Goal: Check status: Check status

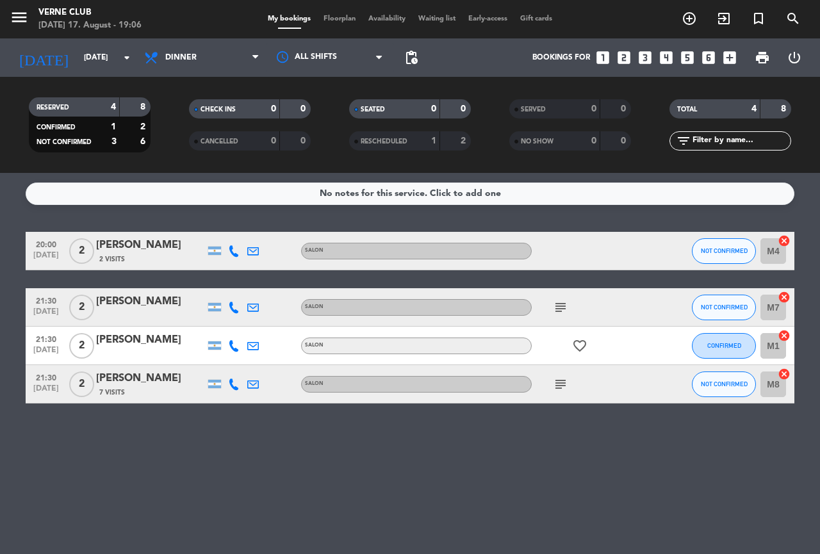
click at [571, 388] on div "subject" at bounding box center [589, 384] width 115 height 38
click at [566, 386] on icon "subject" at bounding box center [560, 384] width 15 height 15
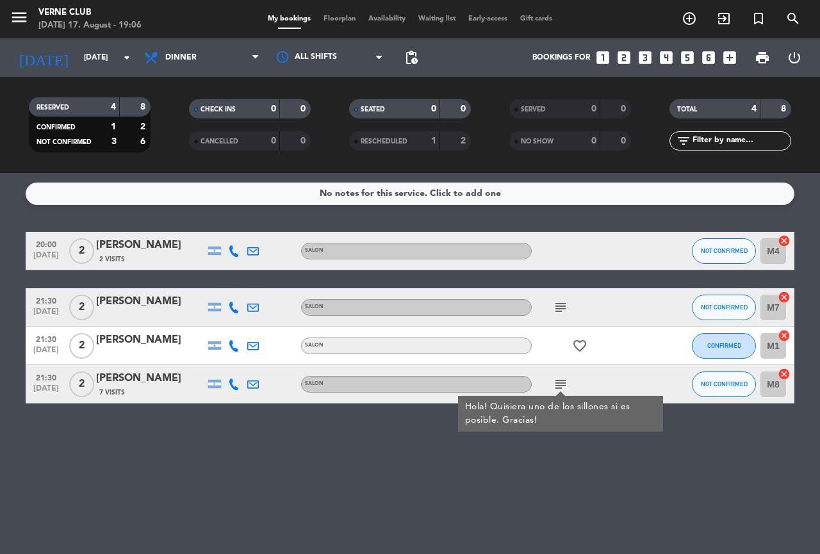
click at [564, 307] on icon "subject" at bounding box center [560, 307] width 15 height 15
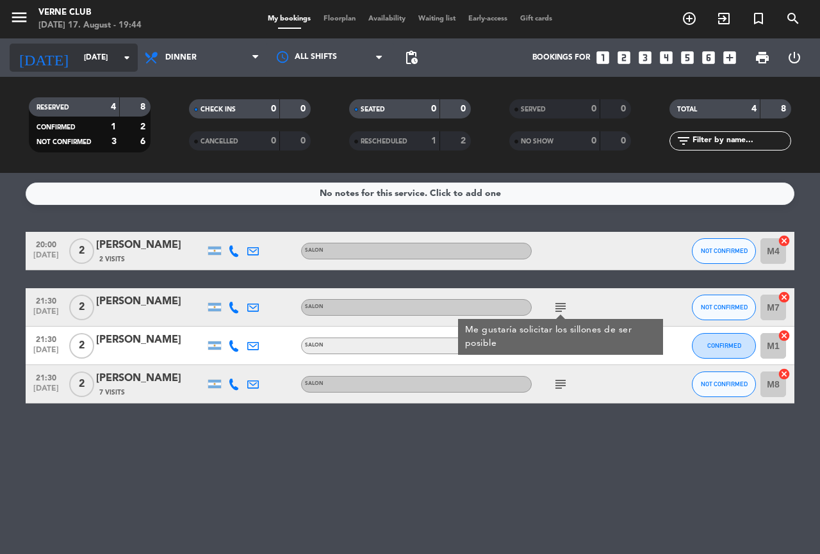
click at [96, 52] on input "[DATE]" at bounding box center [129, 58] width 102 height 22
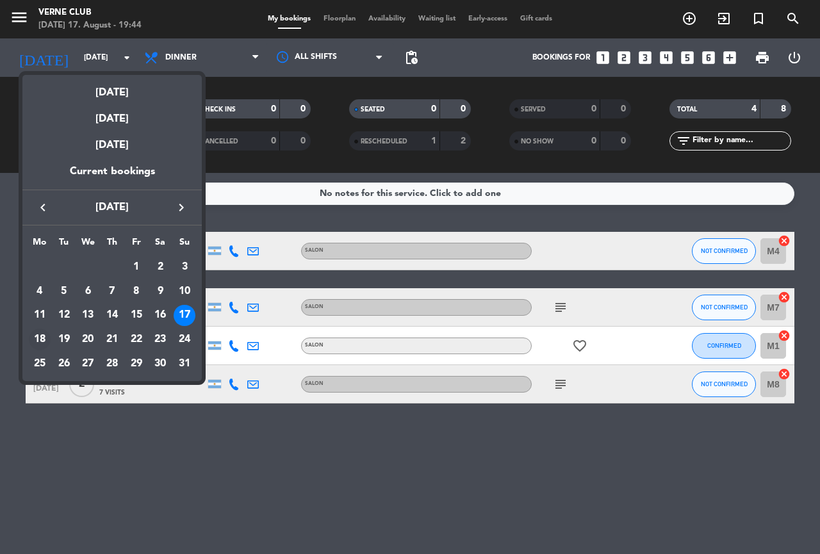
click at [40, 339] on div "18" at bounding box center [40, 340] width 22 height 22
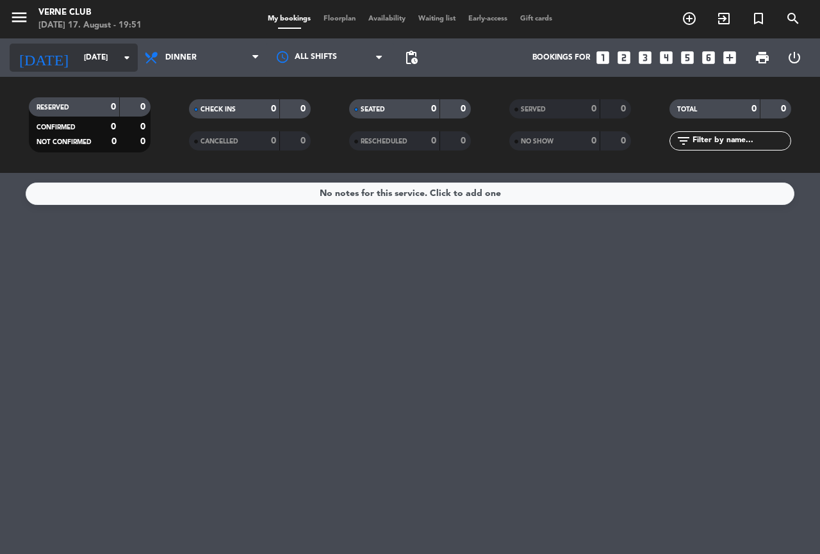
click at [78, 57] on input "[DATE]" at bounding box center [129, 58] width 102 height 22
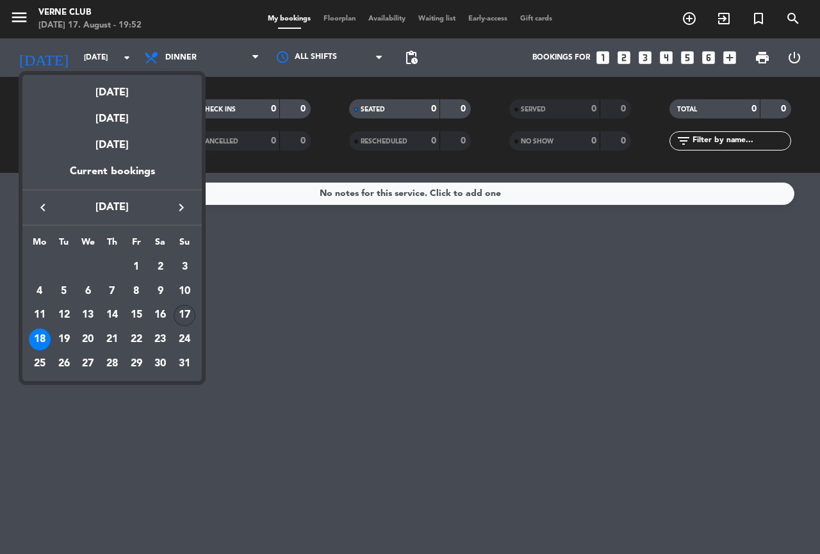
click at [176, 320] on div "17" at bounding box center [185, 316] width 22 height 22
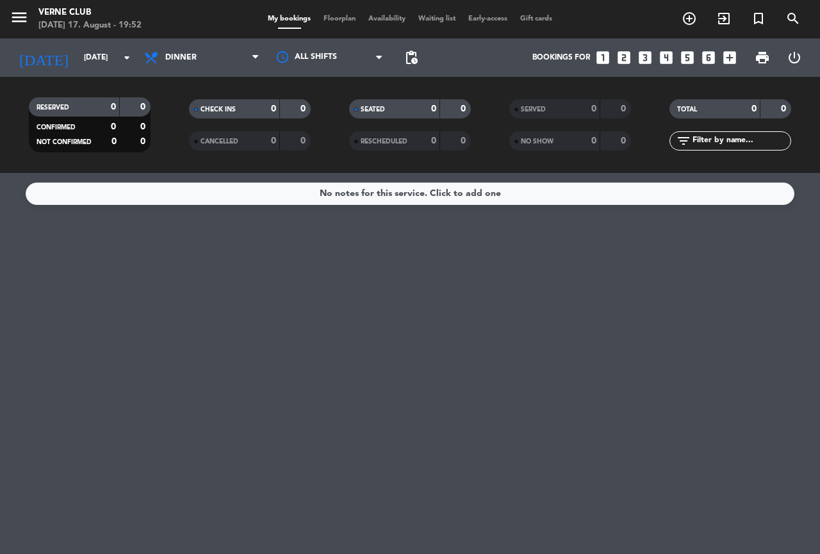
type input "[DATE]"
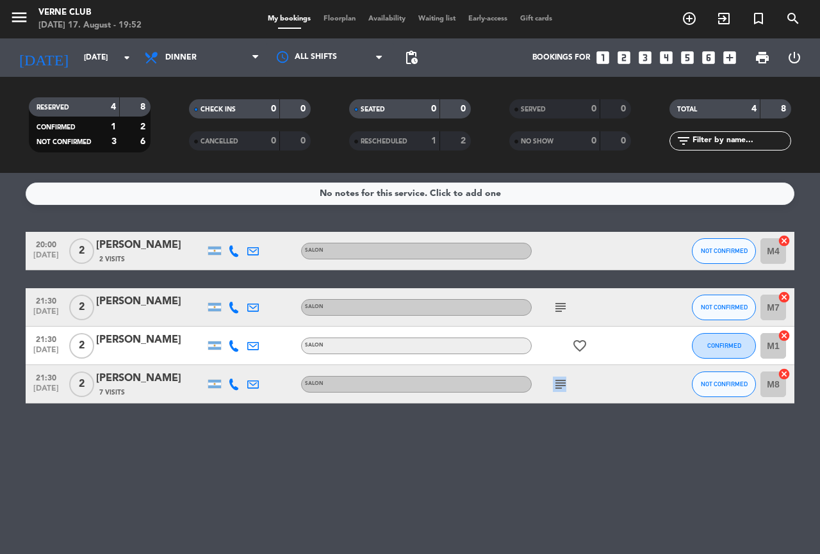
drag, startPoint x: 571, startPoint y: 384, endPoint x: 560, endPoint y: 388, distance: 11.5
click at [560, 388] on div "subject" at bounding box center [589, 384] width 115 height 38
click at [560, 389] on icon "subject" at bounding box center [560, 384] width 15 height 15
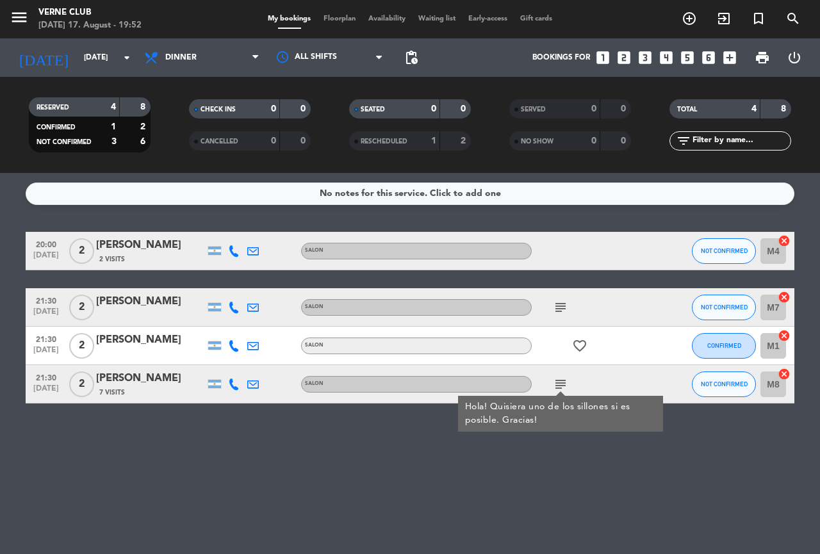
click at [562, 320] on div "subject" at bounding box center [589, 307] width 115 height 38
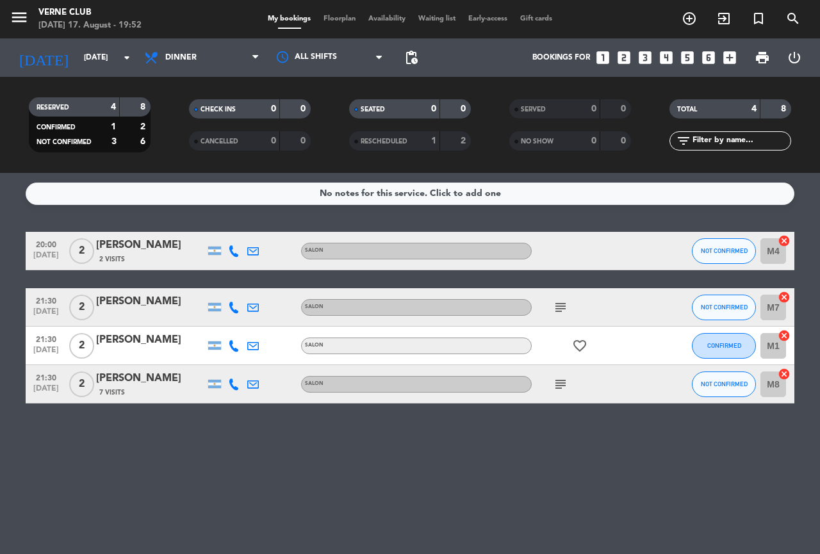
click at [560, 315] on icon "subject" at bounding box center [560, 307] width 15 height 15
